Goal: Find specific page/section: Find specific page/section

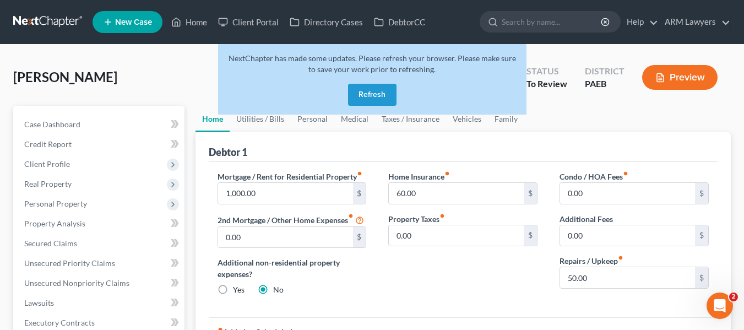
click at [44, 21] on link at bounding box center [48, 22] width 71 height 20
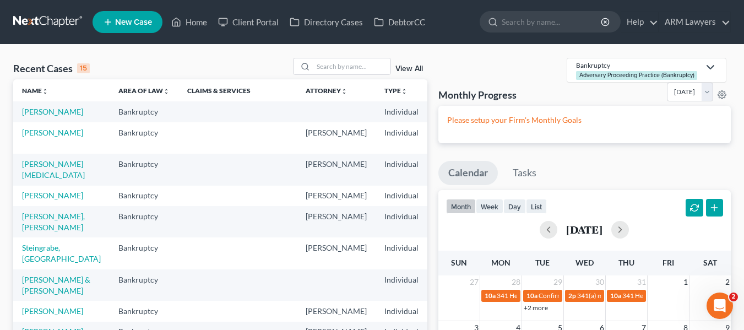
click at [42, 19] on link at bounding box center [48, 22] width 71 height 20
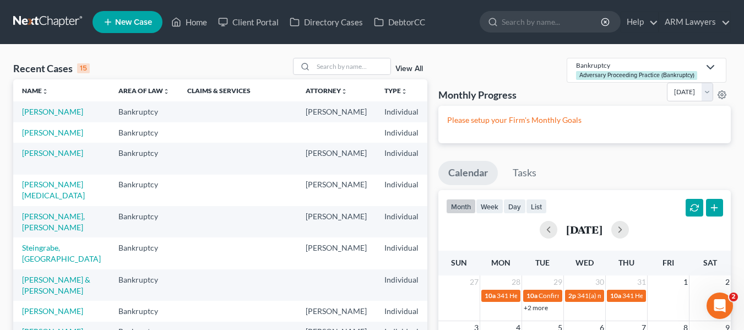
drag, startPoint x: 406, startPoint y: 71, endPoint x: 392, endPoint y: 62, distance: 17.1
click at [406, 71] on link "View All" at bounding box center [410, 69] width 28 height 8
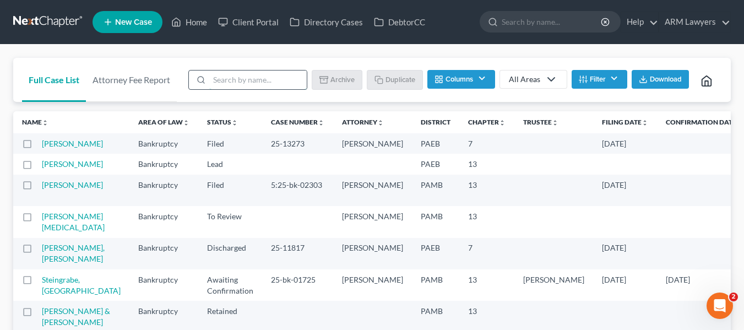
click at [244, 81] on input "search" at bounding box center [258, 80] width 98 height 19
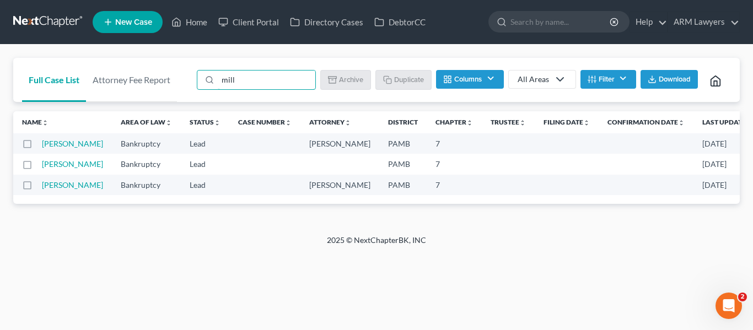
type input "mill"
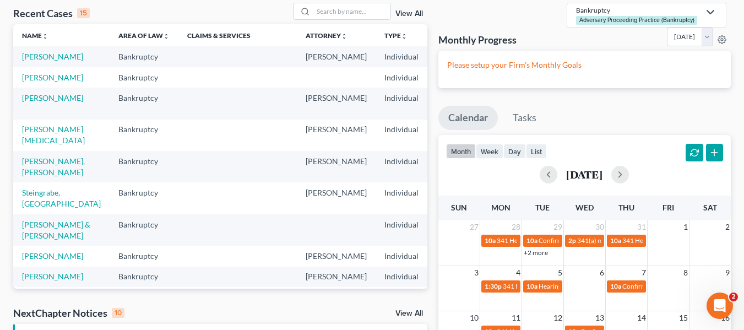
click at [393, 18] on div "View All" at bounding box center [360, 11] width 134 height 17
click at [401, 16] on link "View All" at bounding box center [410, 14] width 28 height 8
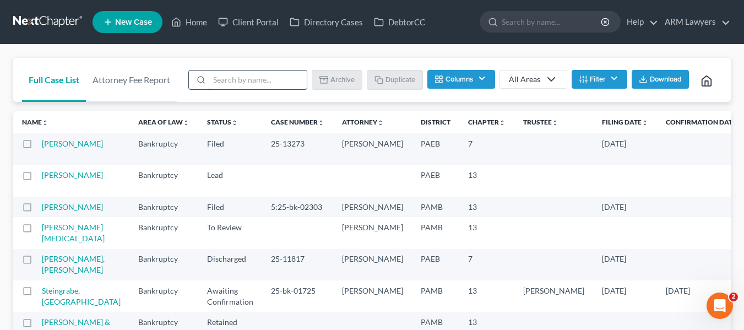
click at [230, 72] on input "search" at bounding box center [258, 80] width 98 height 19
type input "farence"
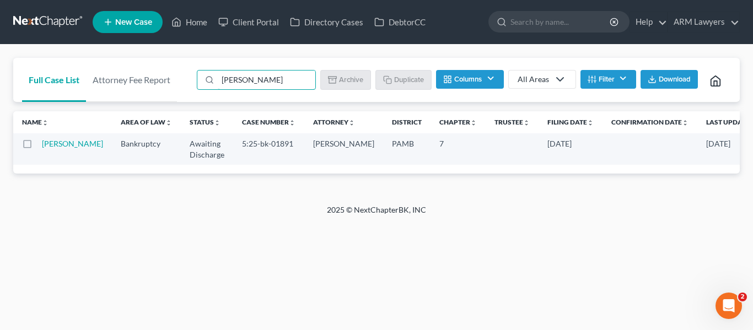
click at [60, 149] on td "Farence, Benjamin" at bounding box center [77, 148] width 70 height 31
click at [61, 163] on td "Farence, Benjamin" at bounding box center [77, 148] width 70 height 31
click at [69, 148] on link "Farence, Benjamin" at bounding box center [72, 143] width 61 height 9
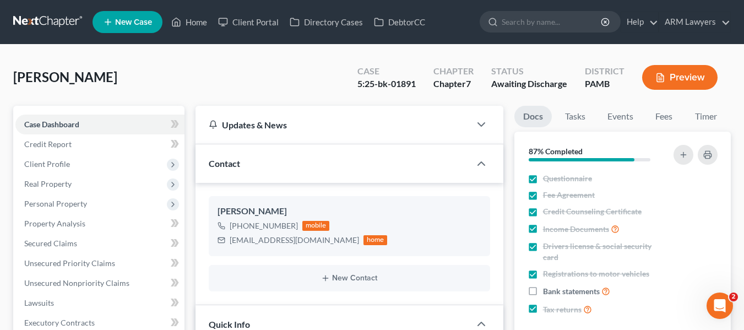
click at [42, 22] on link at bounding box center [48, 22] width 71 height 20
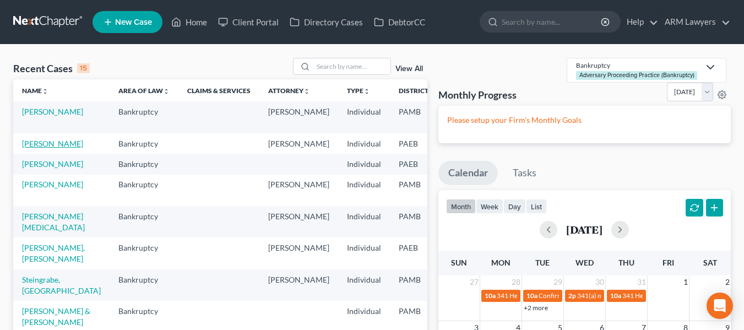
click at [34, 145] on link "[PERSON_NAME]" at bounding box center [52, 143] width 61 height 9
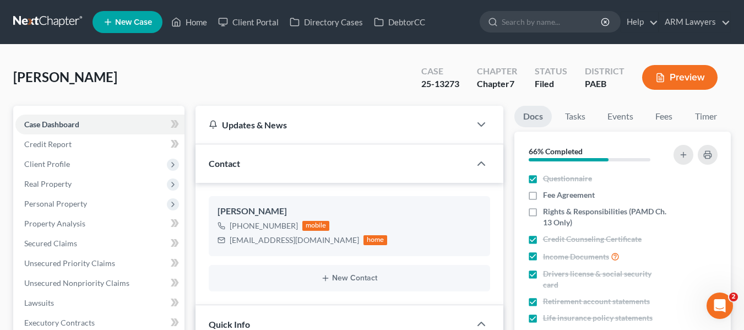
scroll to position [94, 0]
